Goal: Navigation & Orientation: Go to known website

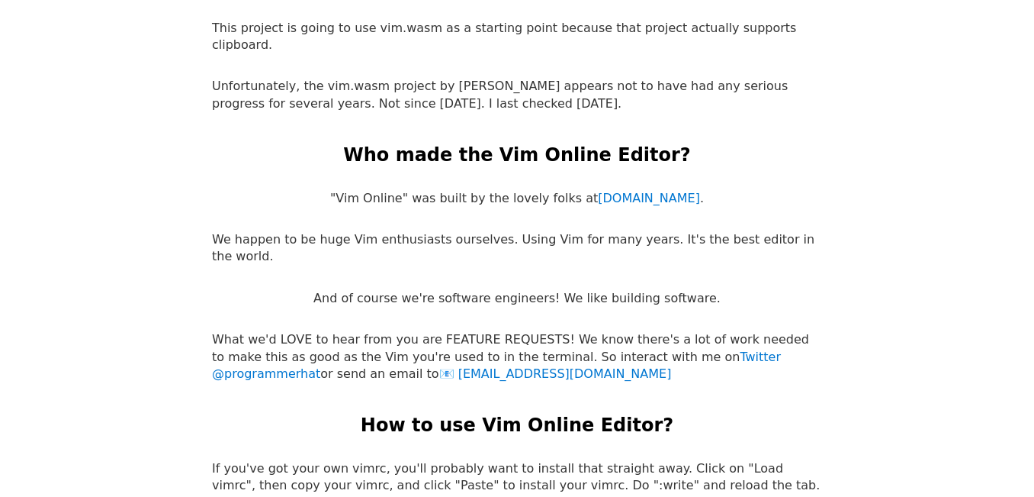
scroll to position [2670, 0]
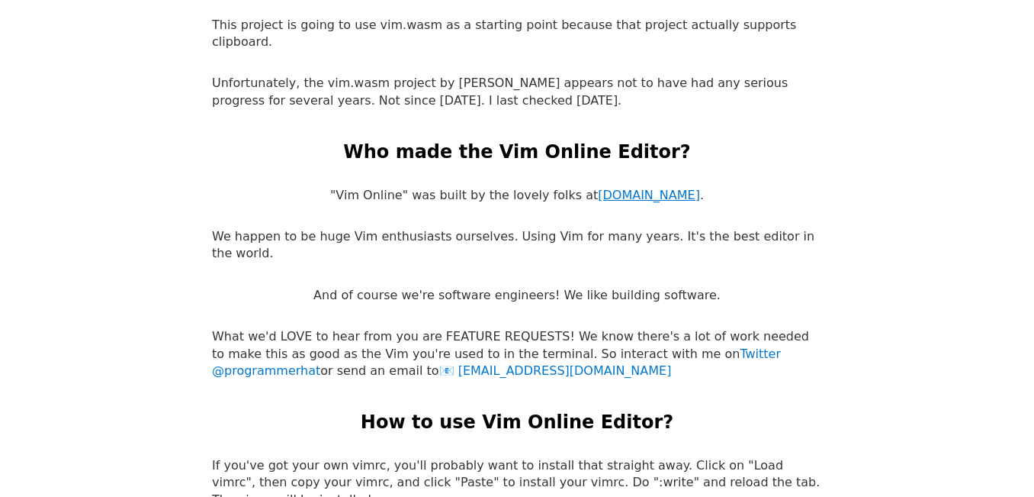
click at [617, 188] on link "[DOMAIN_NAME]" at bounding box center [649, 195] width 102 height 14
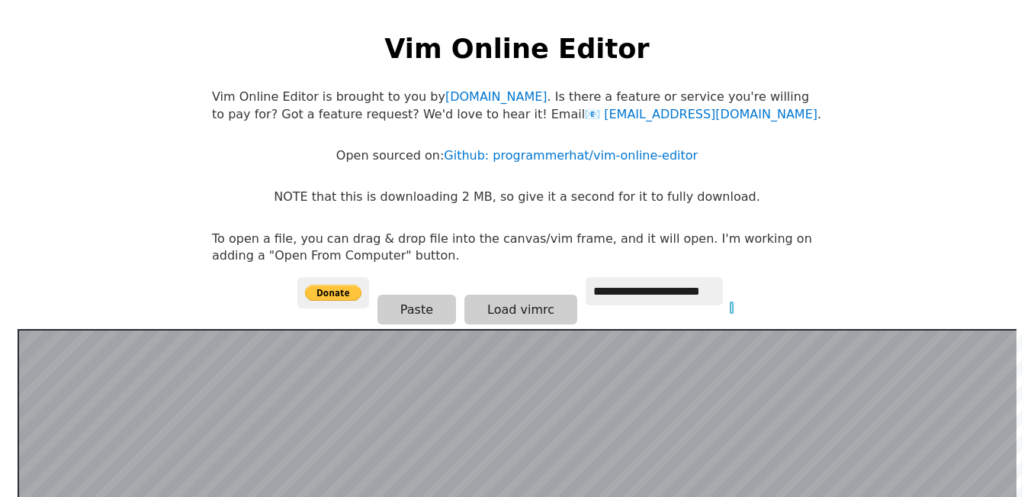
scroll to position [0, 0]
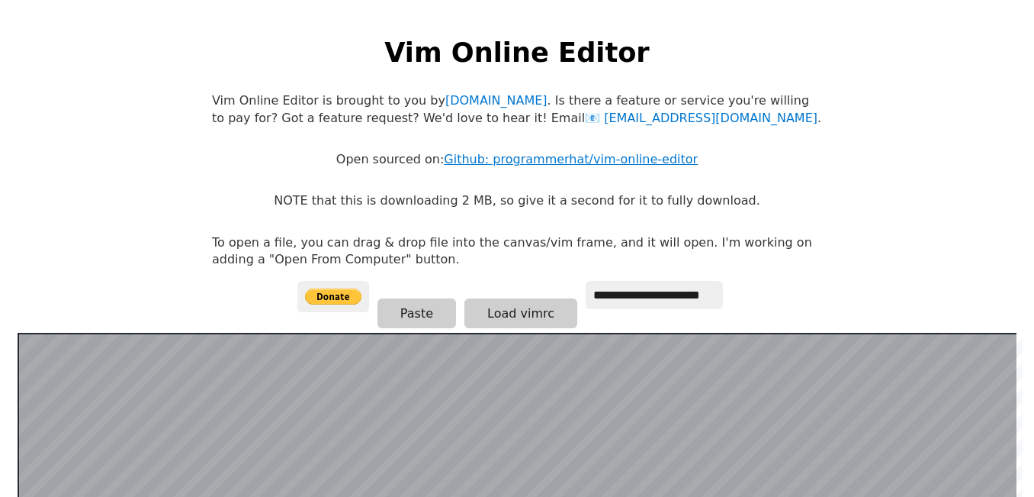
click at [627, 153] on link "Github: programmerhat/vim-online-editor" at bounding box center [571, 159] width 254 height 14
click at [619, 153] on link "Github: programmerhat/vim-online-editor" at bounding box center [571, 159] width 254 height 14
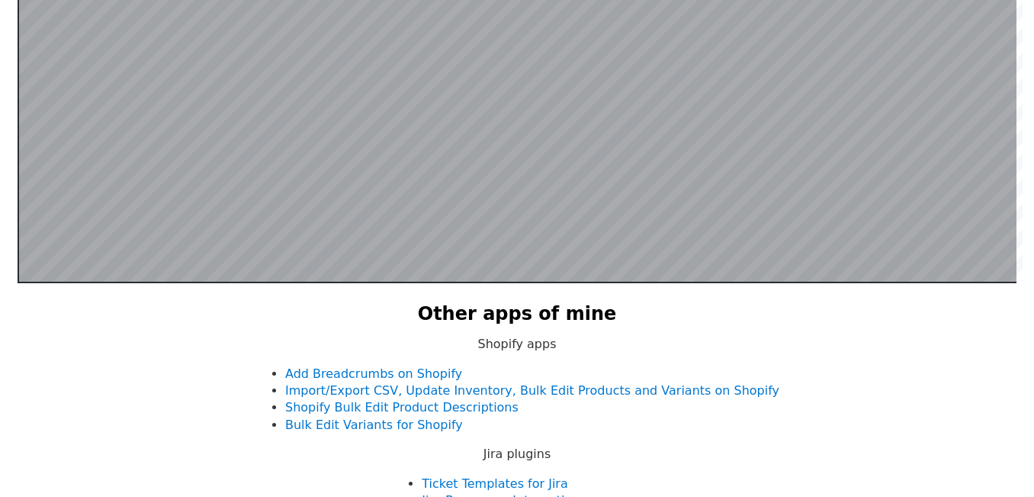
scroll to position [305, 0]
